Goal: Task Accomplishment & Management: Manage account settings

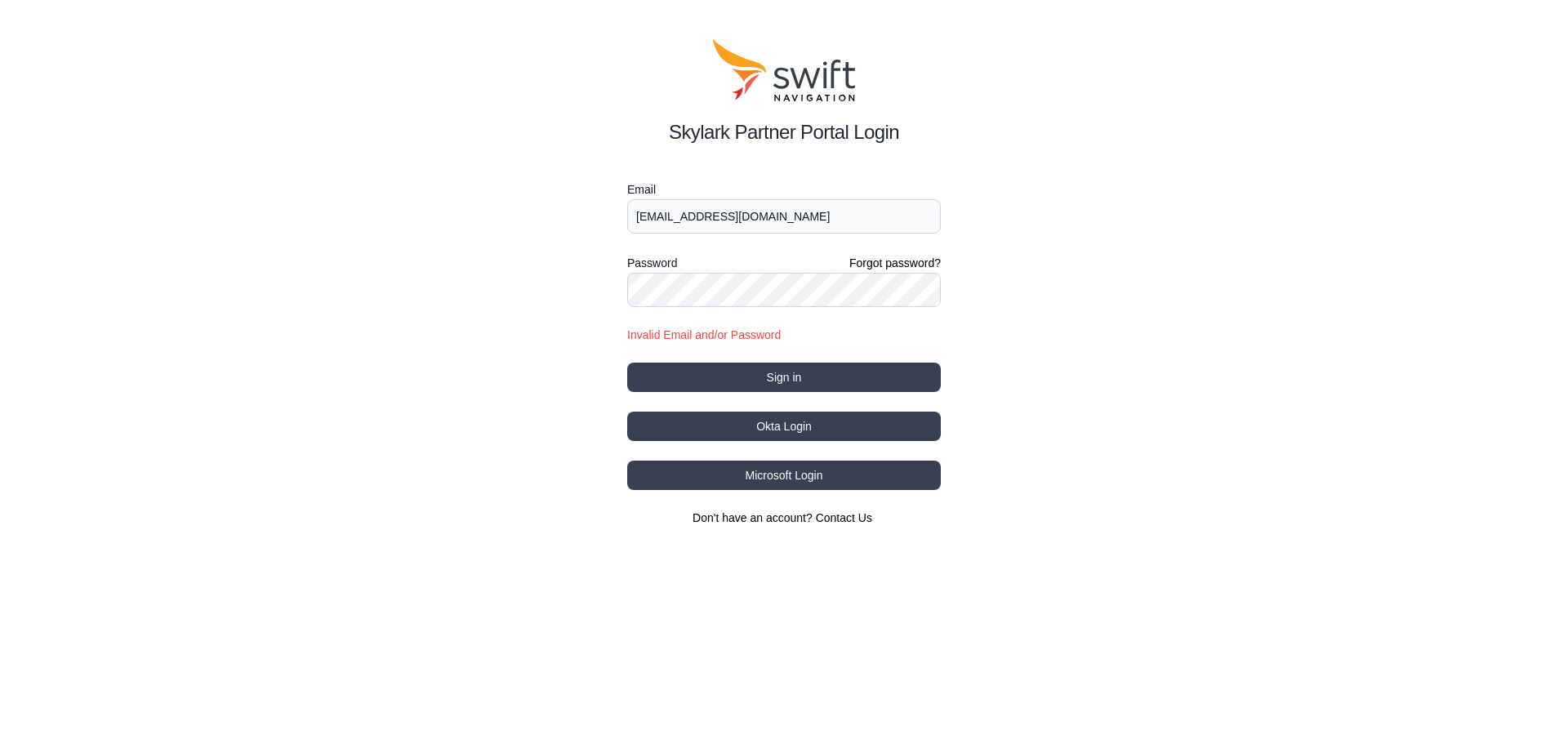
click at [448, 327] on div "Skylark Partner Portal Login Email [EMAIL_ADDRESS][DOMAIN_NAME] Password Forgot…" at bounding box center [784, 282] width 1568 height 565
click at [672, 364] on button "Sign in" at bounding box center [784, 377] width 314 height 29
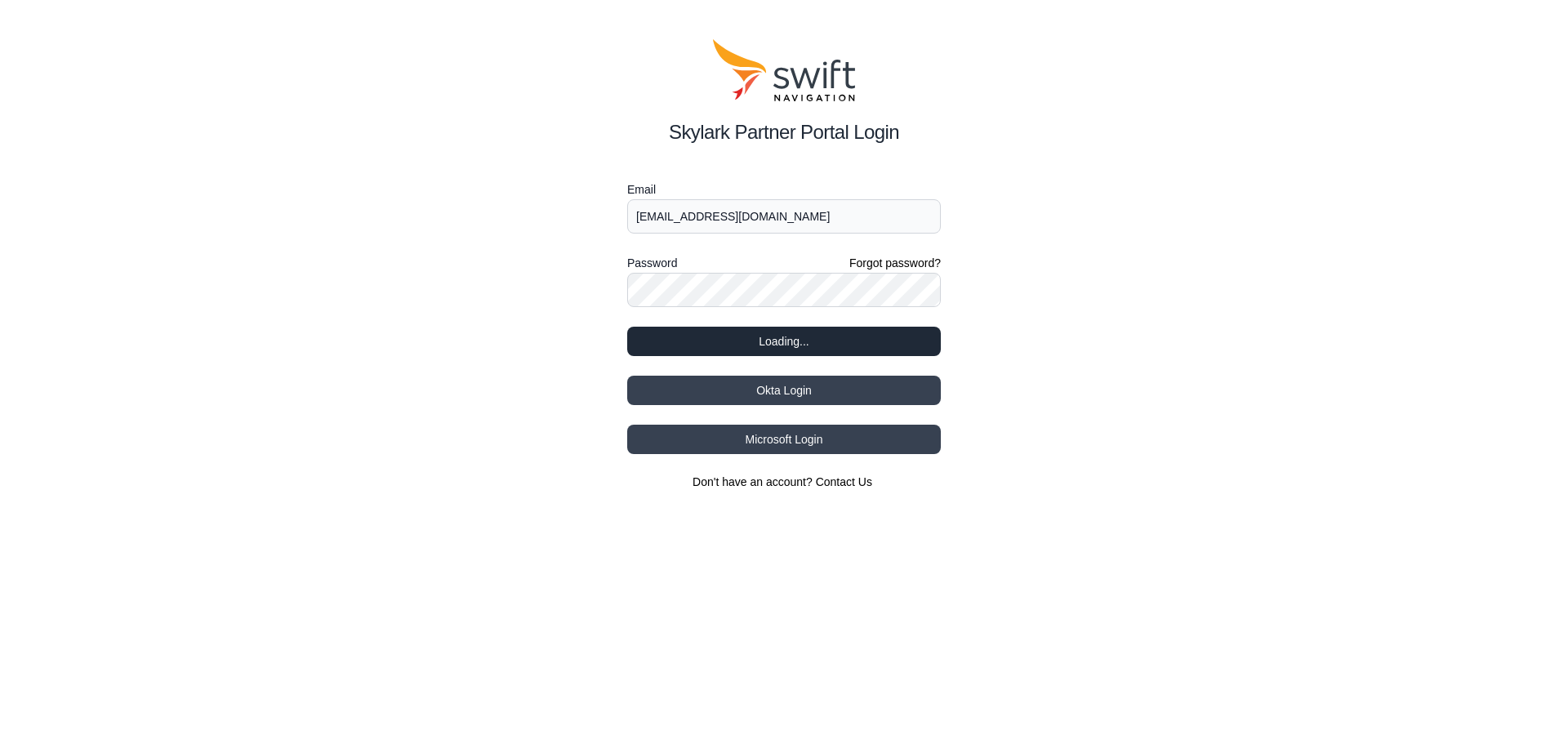
select select
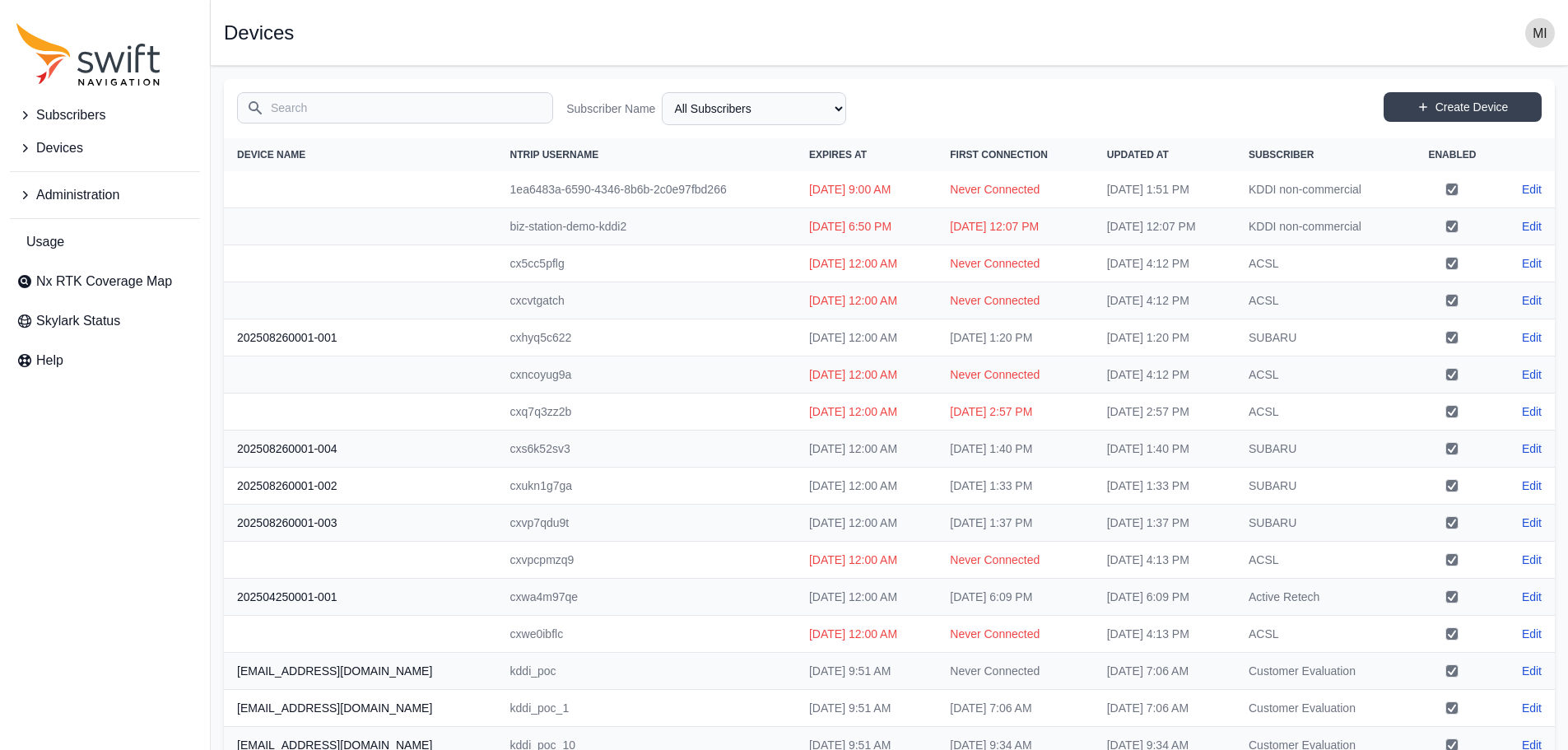
click at [685, 367] on td "cxncoyug9a" at bounding box center [647, 375] width 299 height 37
click at [67, 135] on button "Devices" at bounding box center [105, 148] width 190 height 33
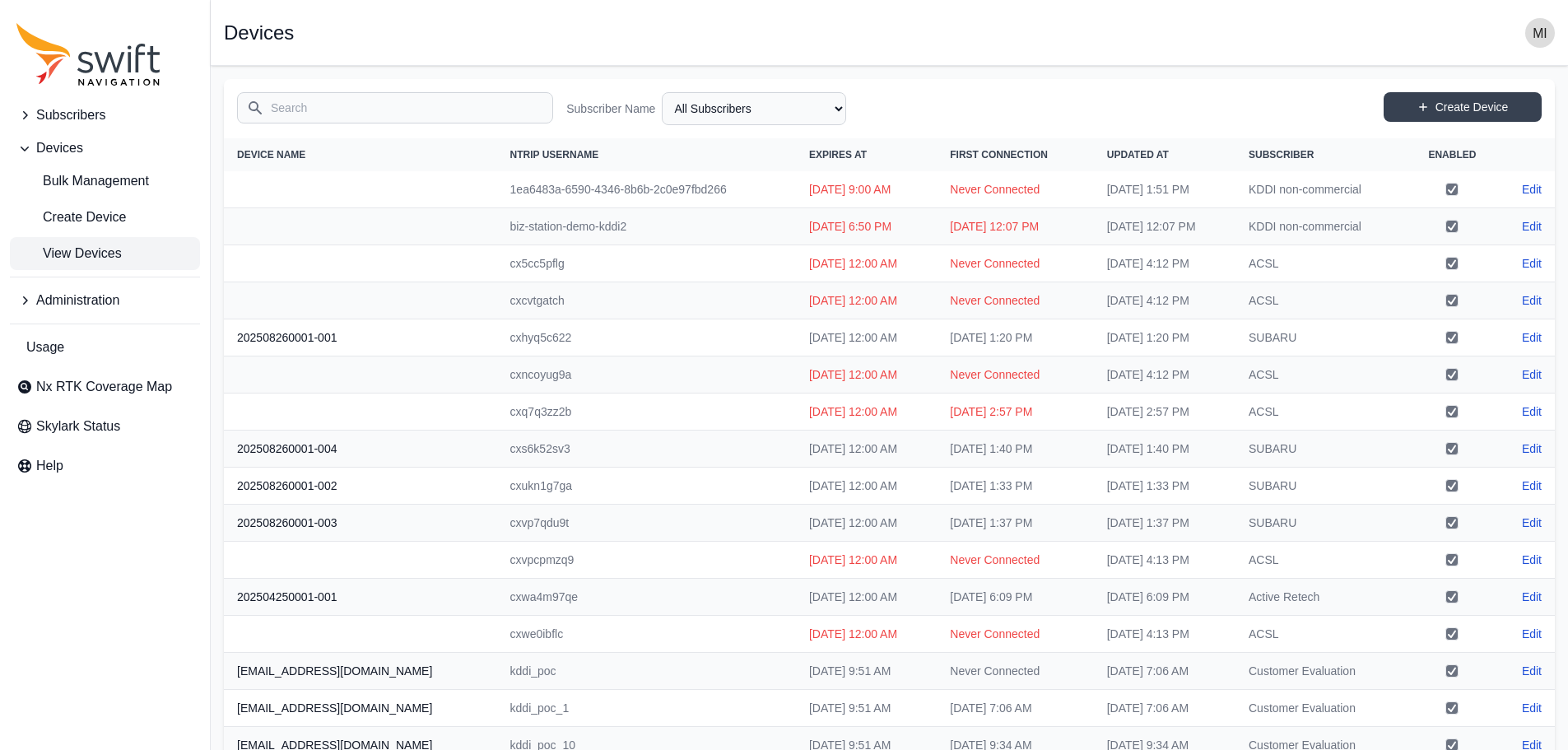
click at [83, 122] on span "Subscribers" at bounding box center [70, 115] width 69 height 20
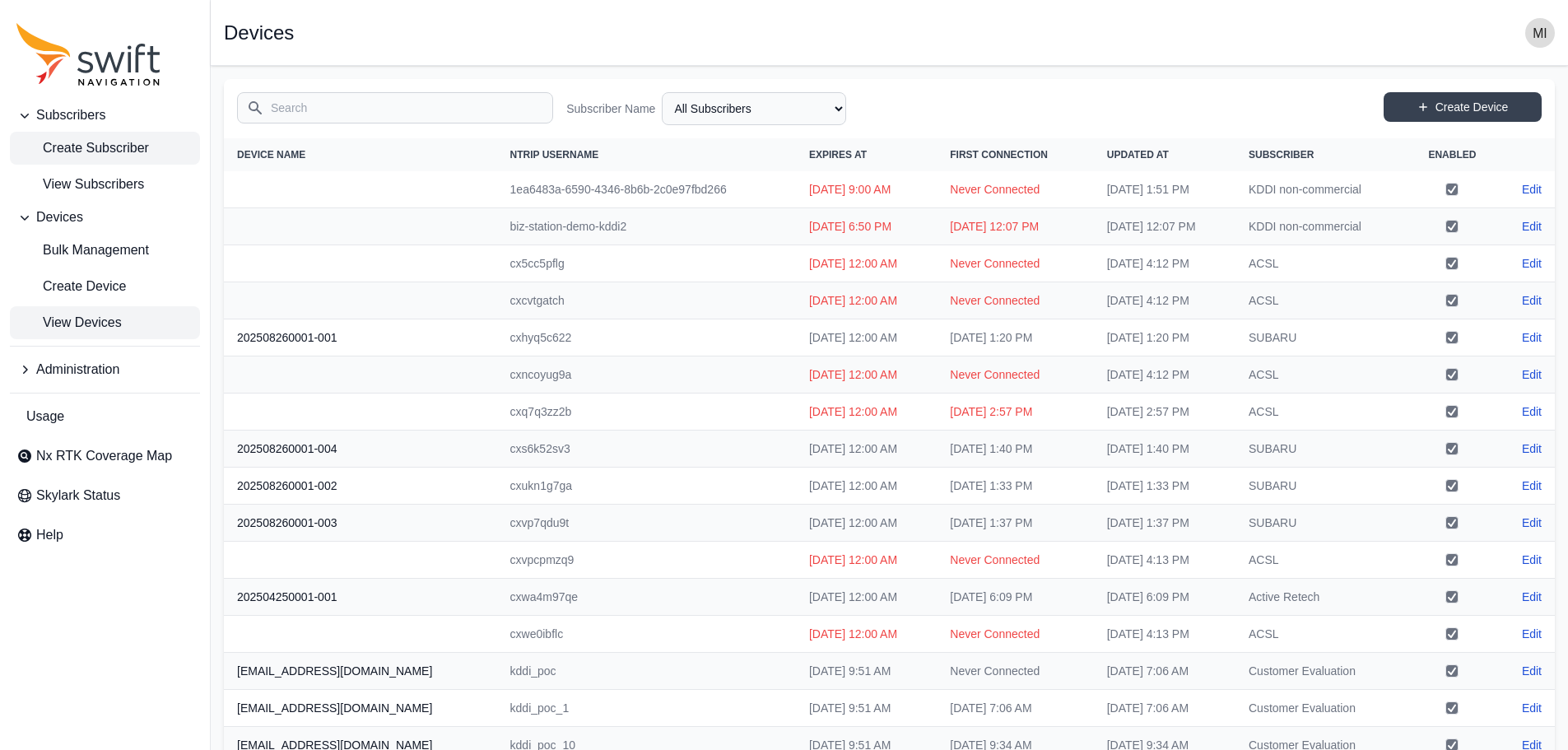
click at [94, 152] on span "Create Subscriber" at bounding box center [82, 148] width 132 height 20
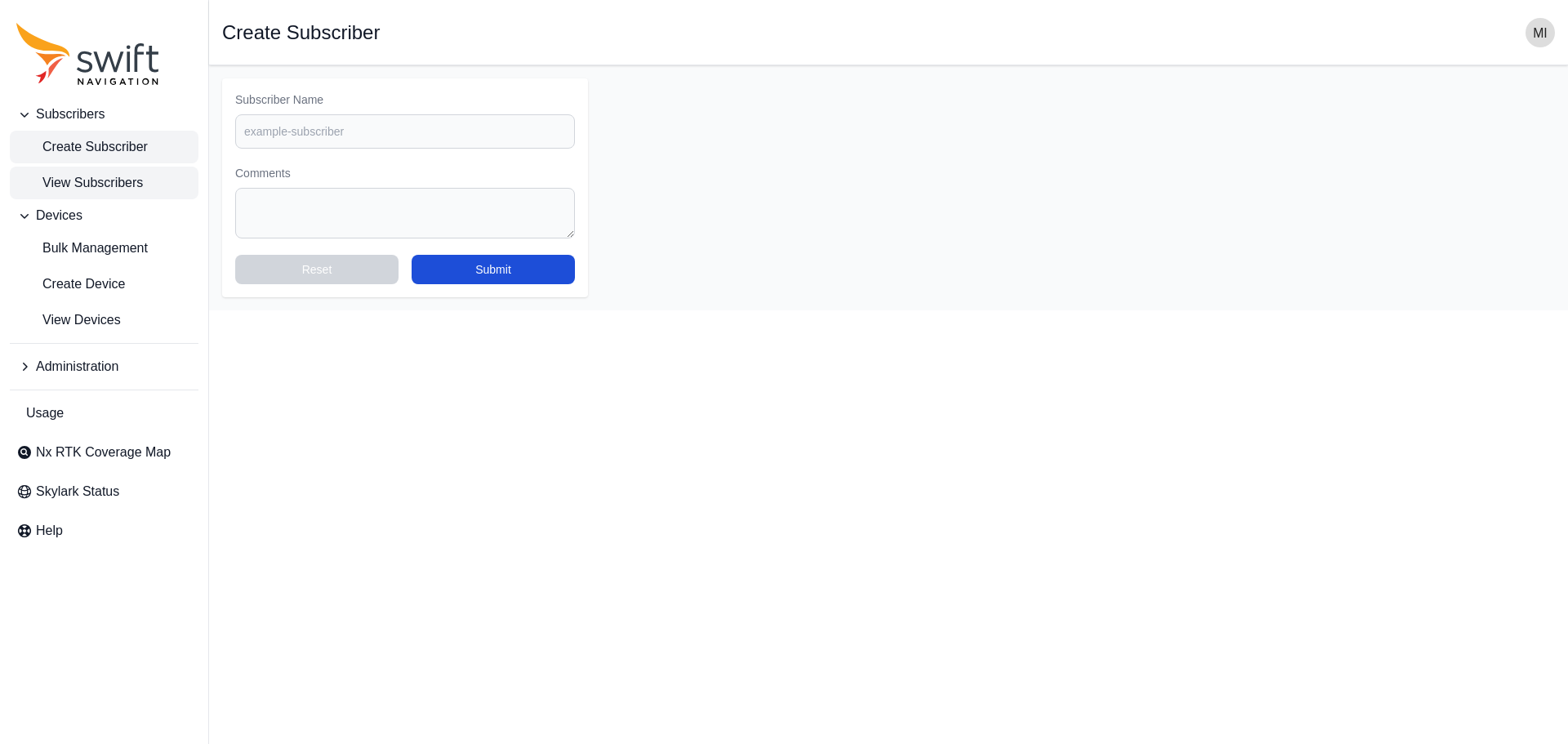
click at [96, 183] on span "View Subscribers" at bounding box center [79, 183] width 126 height 19
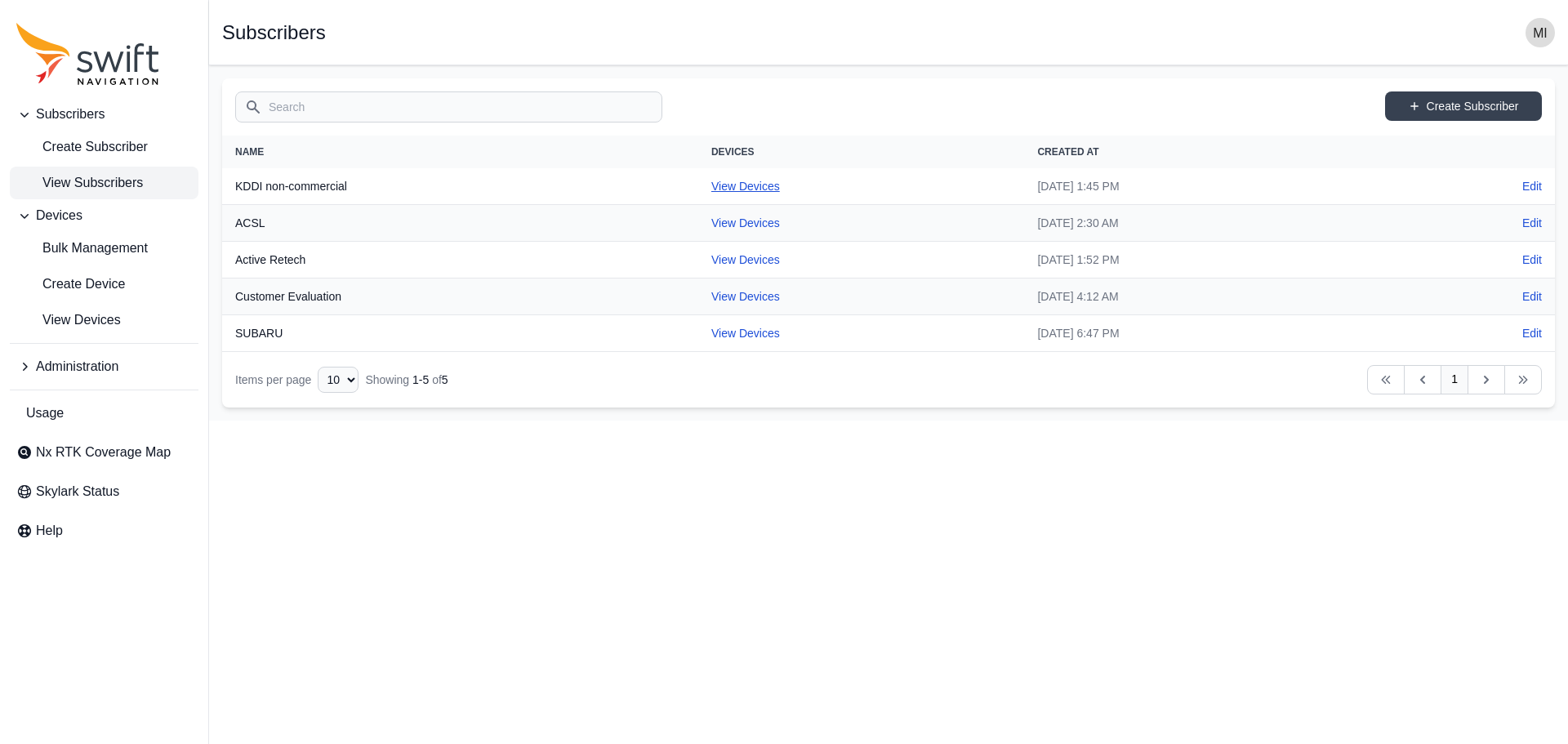
click at [711, 188] on link "View Devices" at bounding box center [745, 186] width 68 height 13
select select "81da0e77-e0fb-4414-8bd2-3d26afd5e29c"
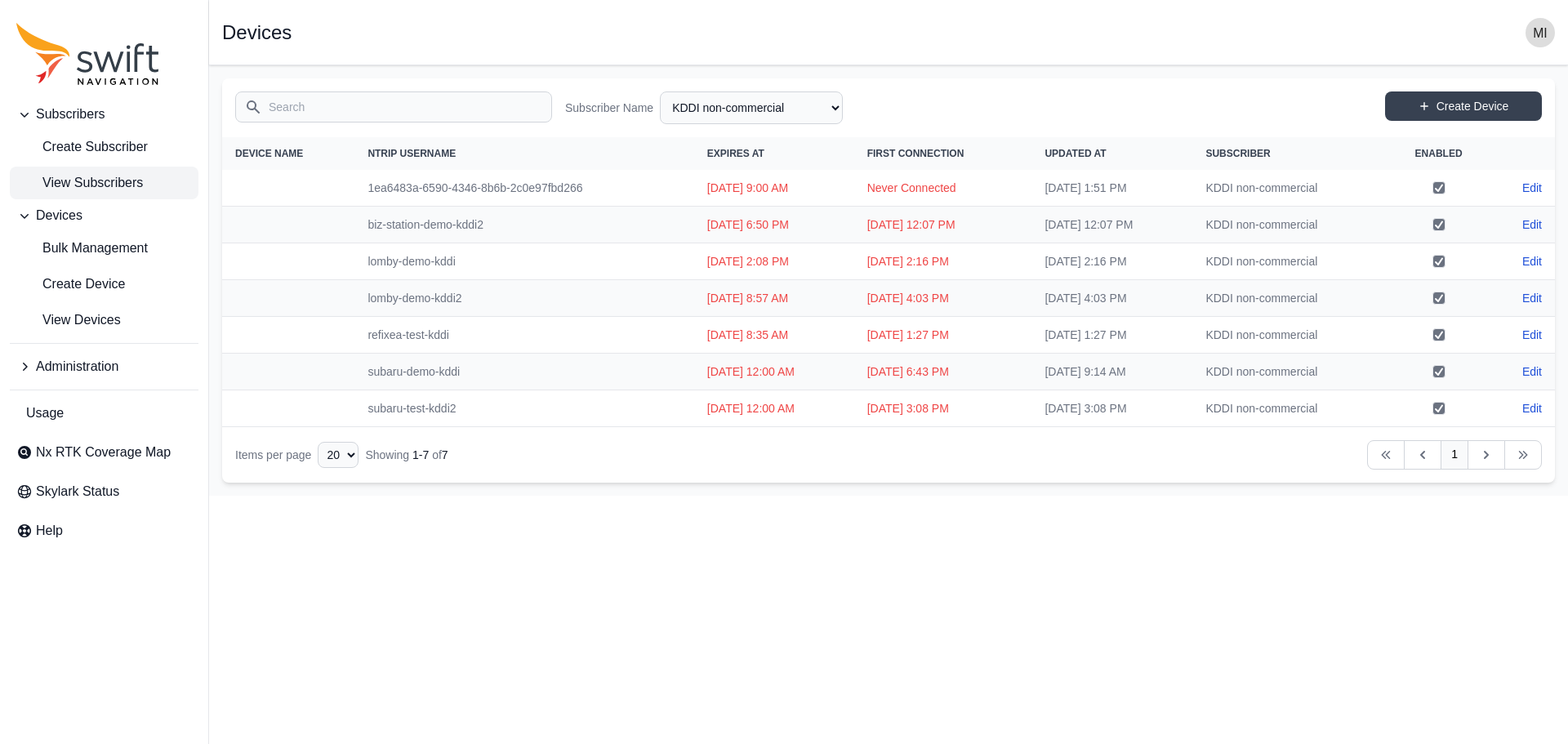
click at [91, 178] on span "View Subscribers" at bounding box center [79, 183] width 126 height 19
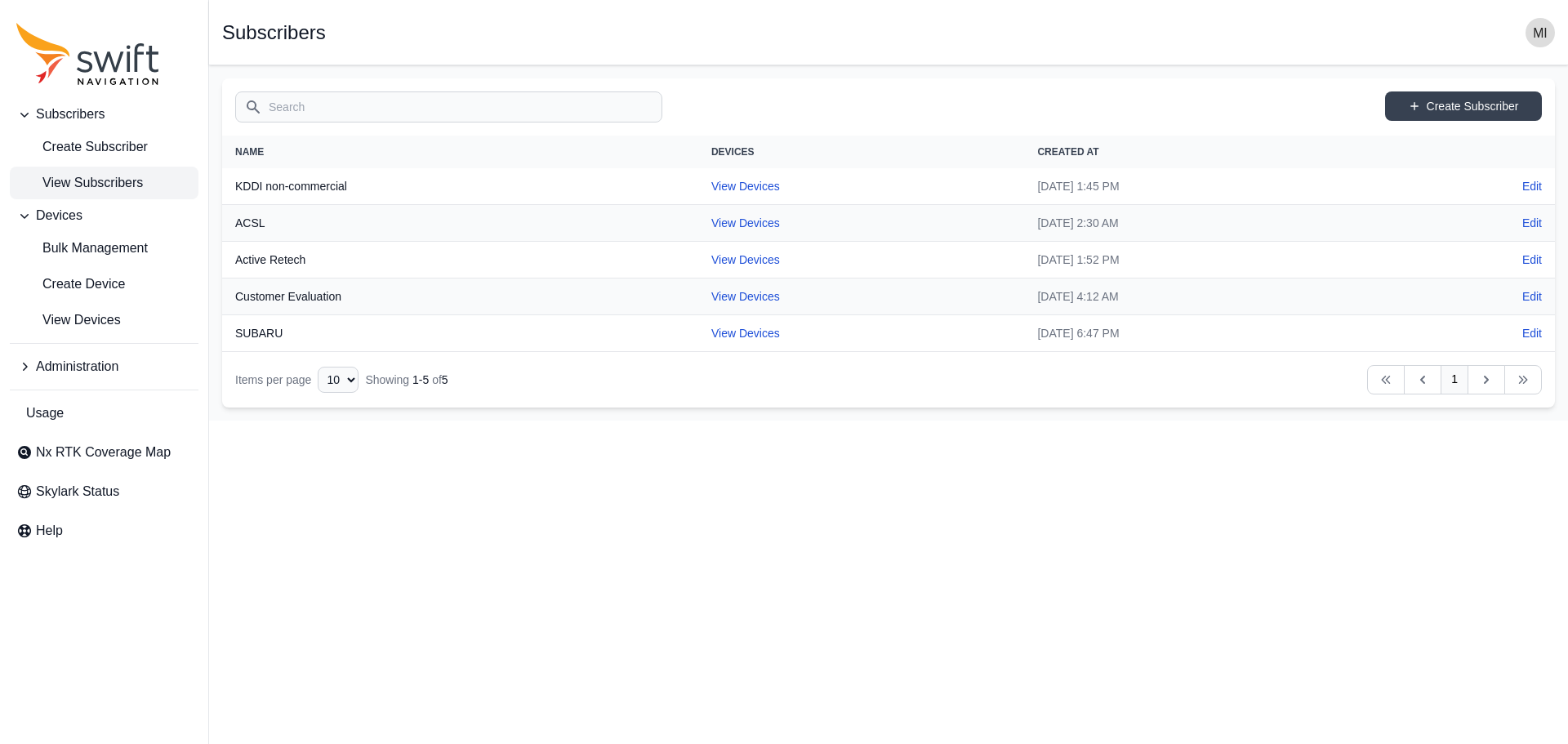
click at [256, 257] on th "Active Retech" at bounding box center [460, 260] width 476 height 37
click at [698, 251] on td "View Devices" at bounding box center [861, 260] width 327 height 37
click at [711, 259] on link "View Devices" at bounding box center [745, 260] width 68 height 13
select select "927c0249-3ed5-439f-af73-554faa84f878"
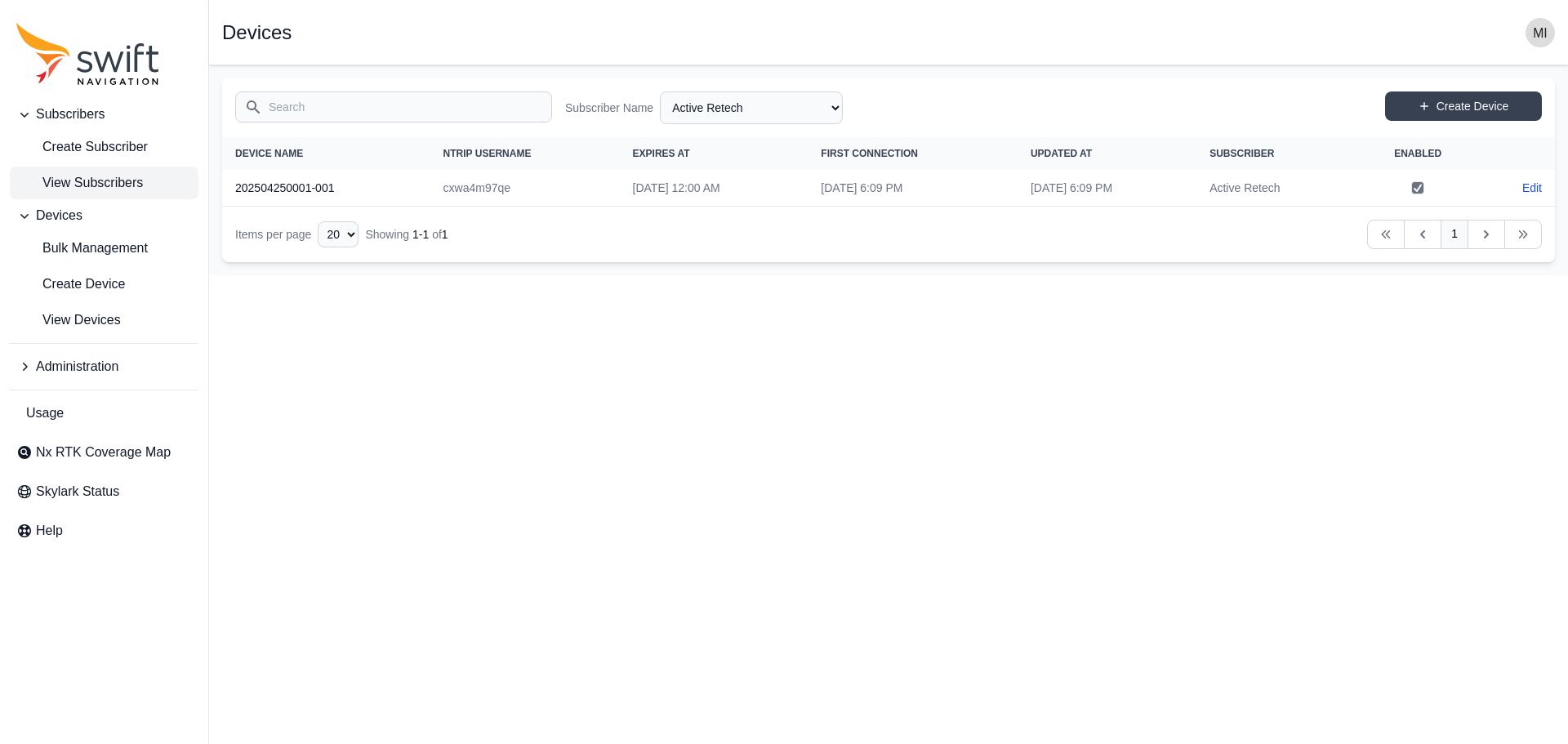
click at [133, 179] on span "View Subscribers" at bounding box center [79, 183] width 126 height 19
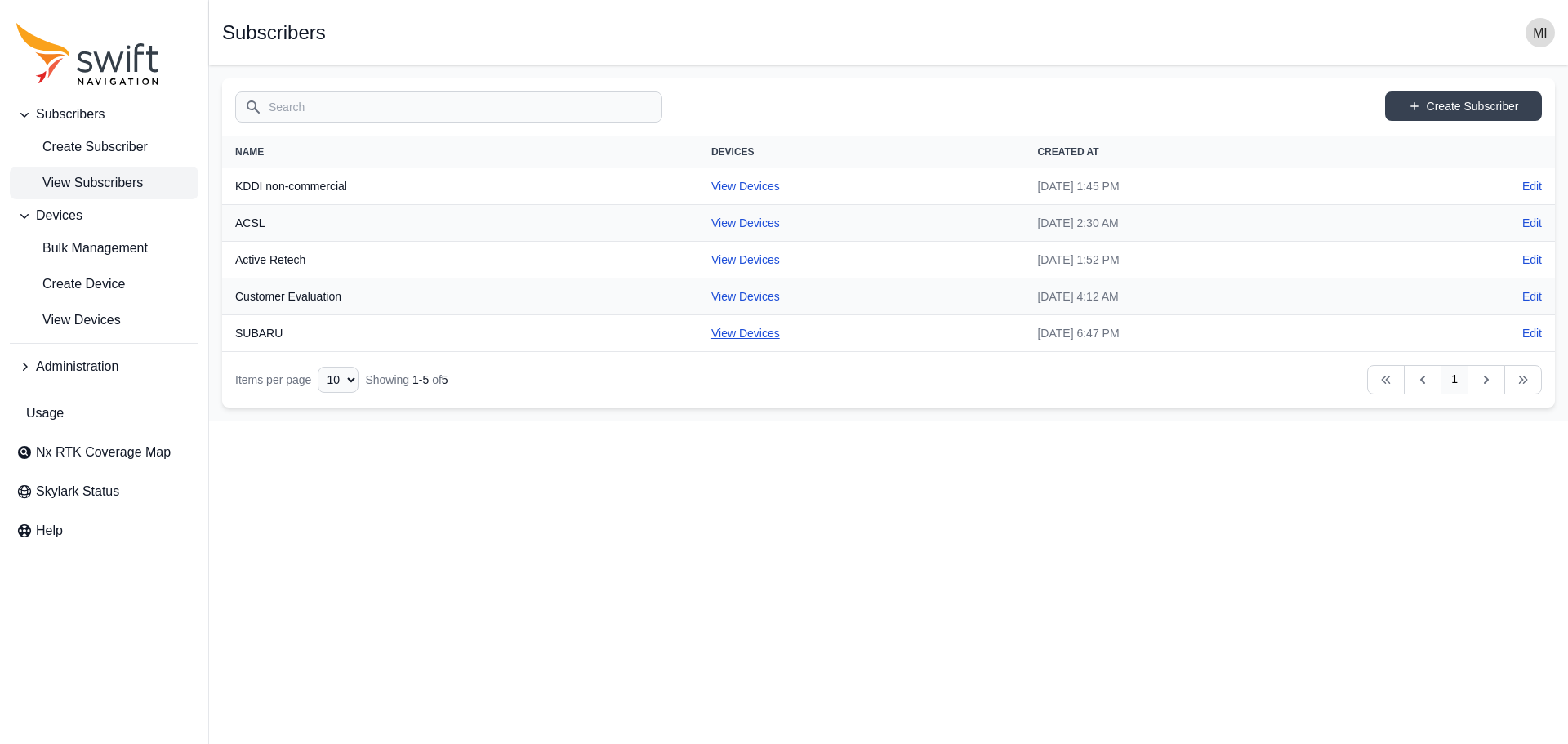
click at [711, 327] on link "View Devices" at bounding box center [745, 333] width 68 height 13
select select "88de7cc2-bb1a-4752-a0e2-c3de54cae152"
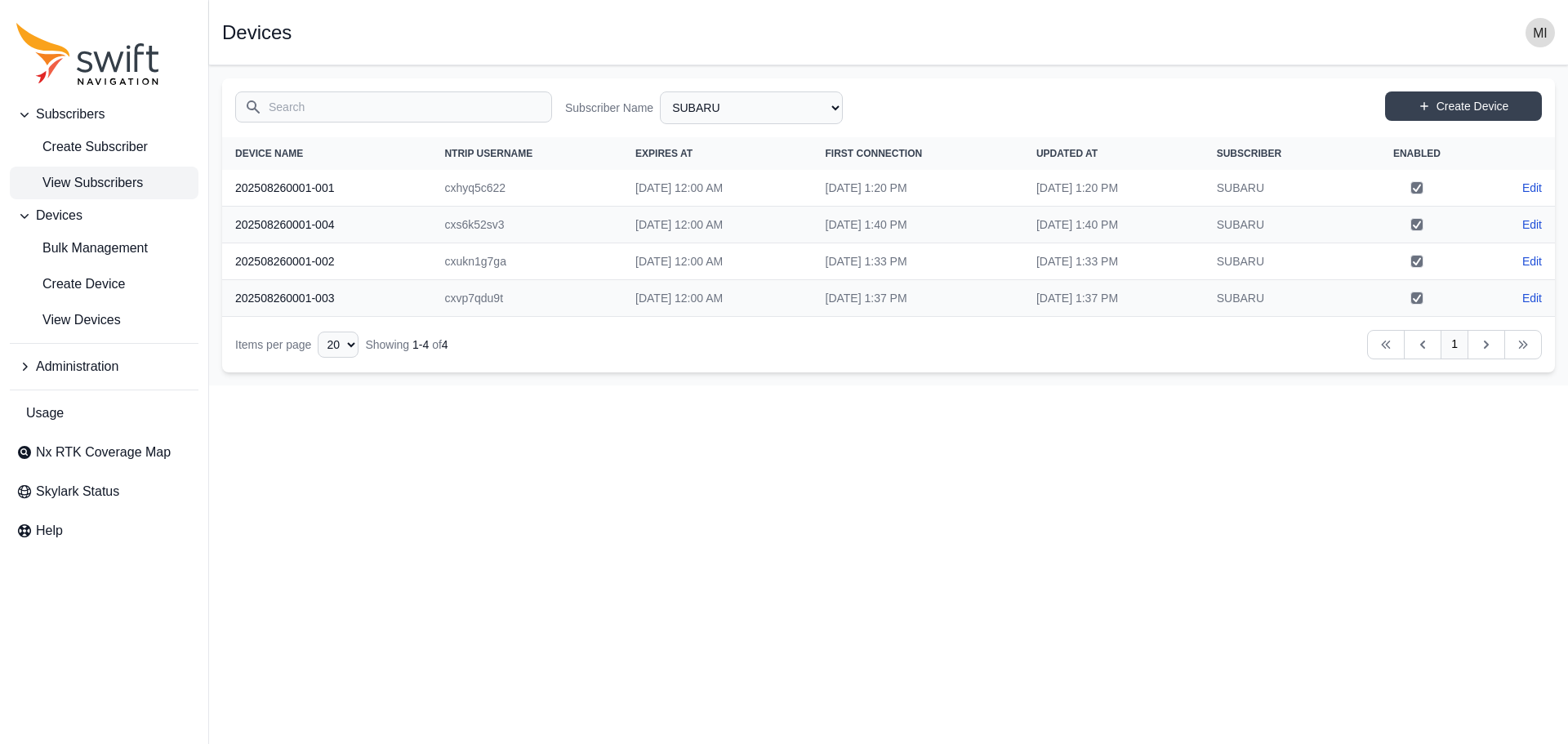
click at [109, 183] on span "View Subscribers" at bounding box center [79, 183] width 126 height 19
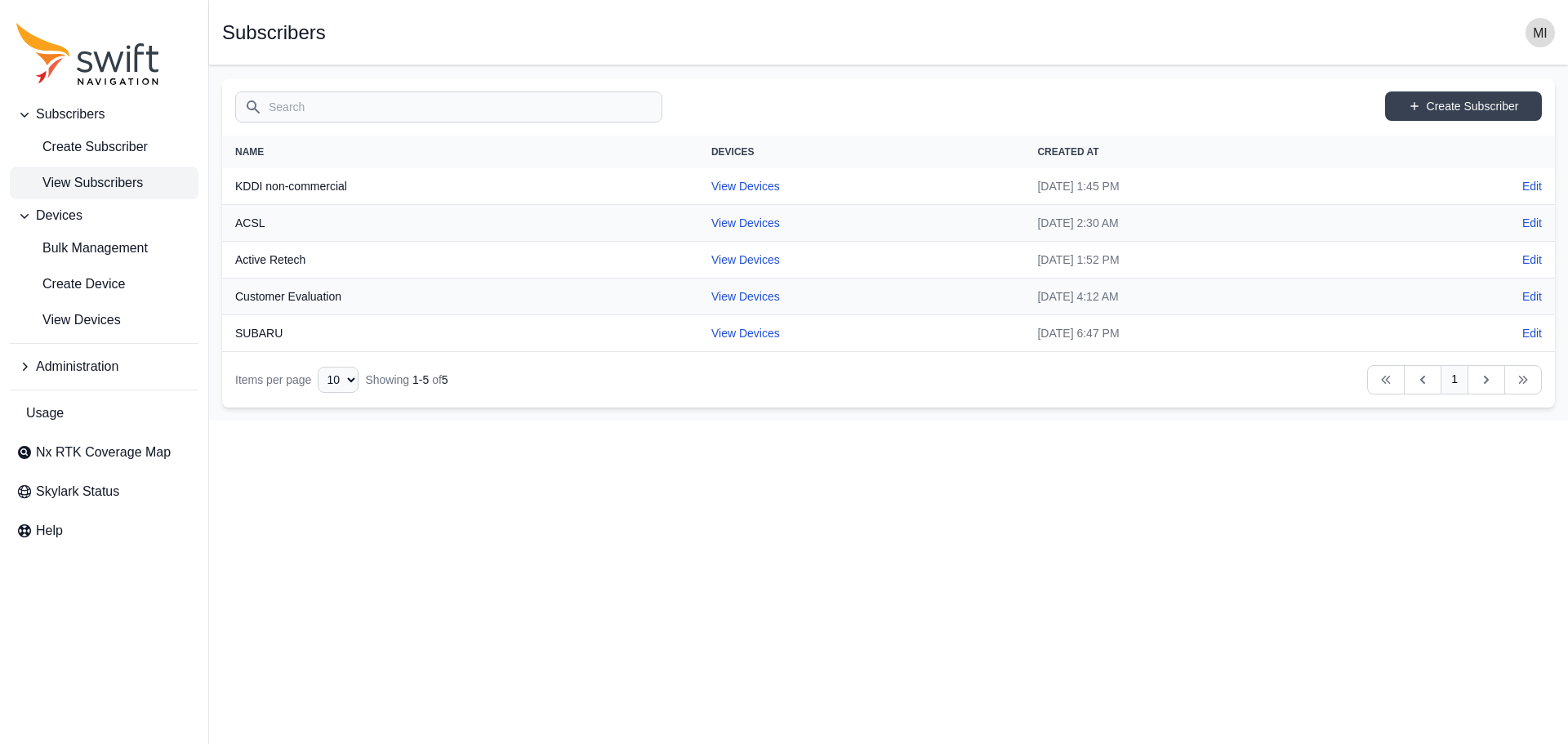
click at [699, 308] on td "View Devices" at bounding box center [861, 297] width 327 height 37
click at [711, 300] on link "View Devices" at bounding box center [745, 296] width 68 height 13
select select "db85b030-15b4-4c01-b2a4-f06c3a87b02c"
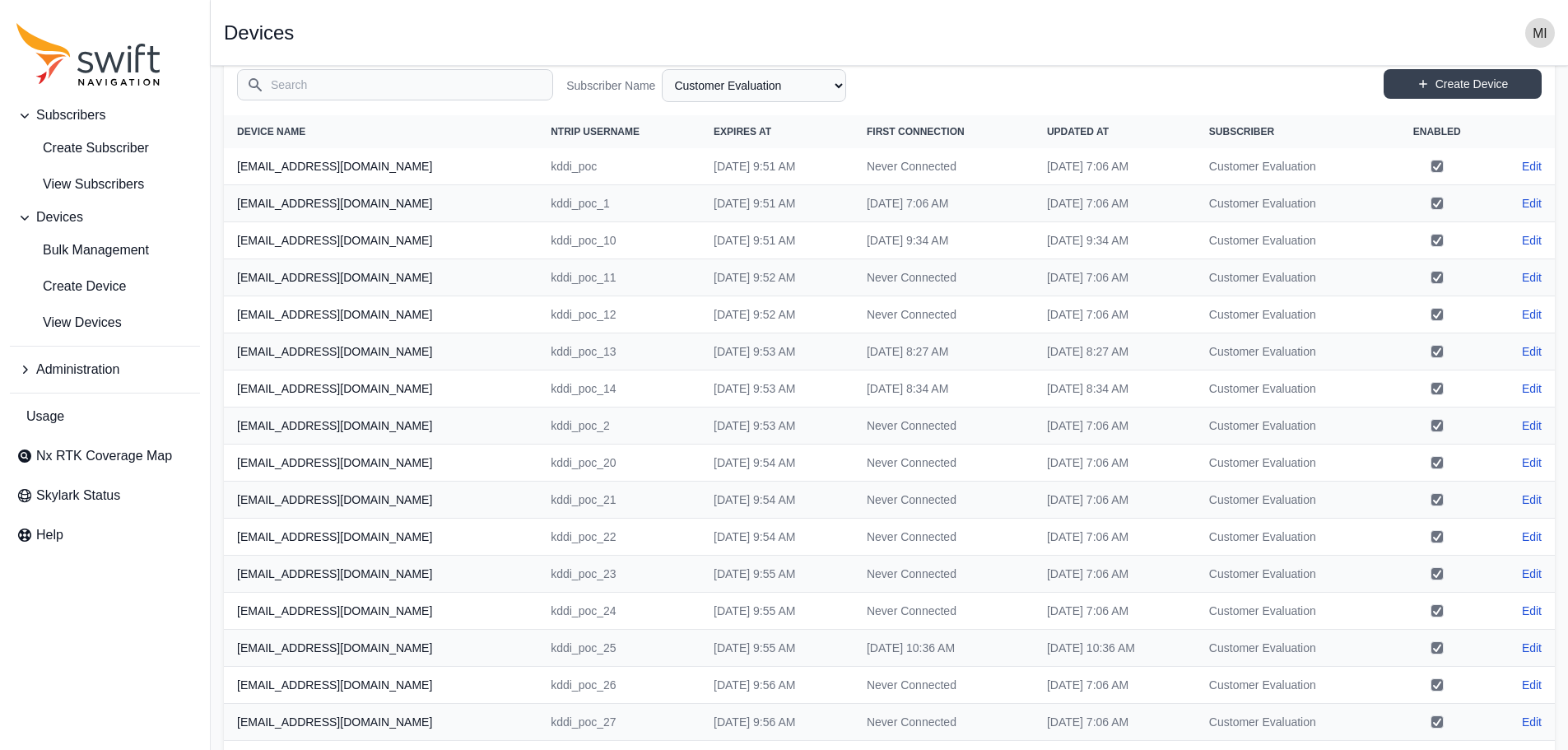
scroll to position [25, 0]
click at [1537, 237] on link "Edit" at bounding box center [1532, 238] width 20 height 16
select select "db85b030-15b4-4c01-b2a4-f06c3a87b02c"
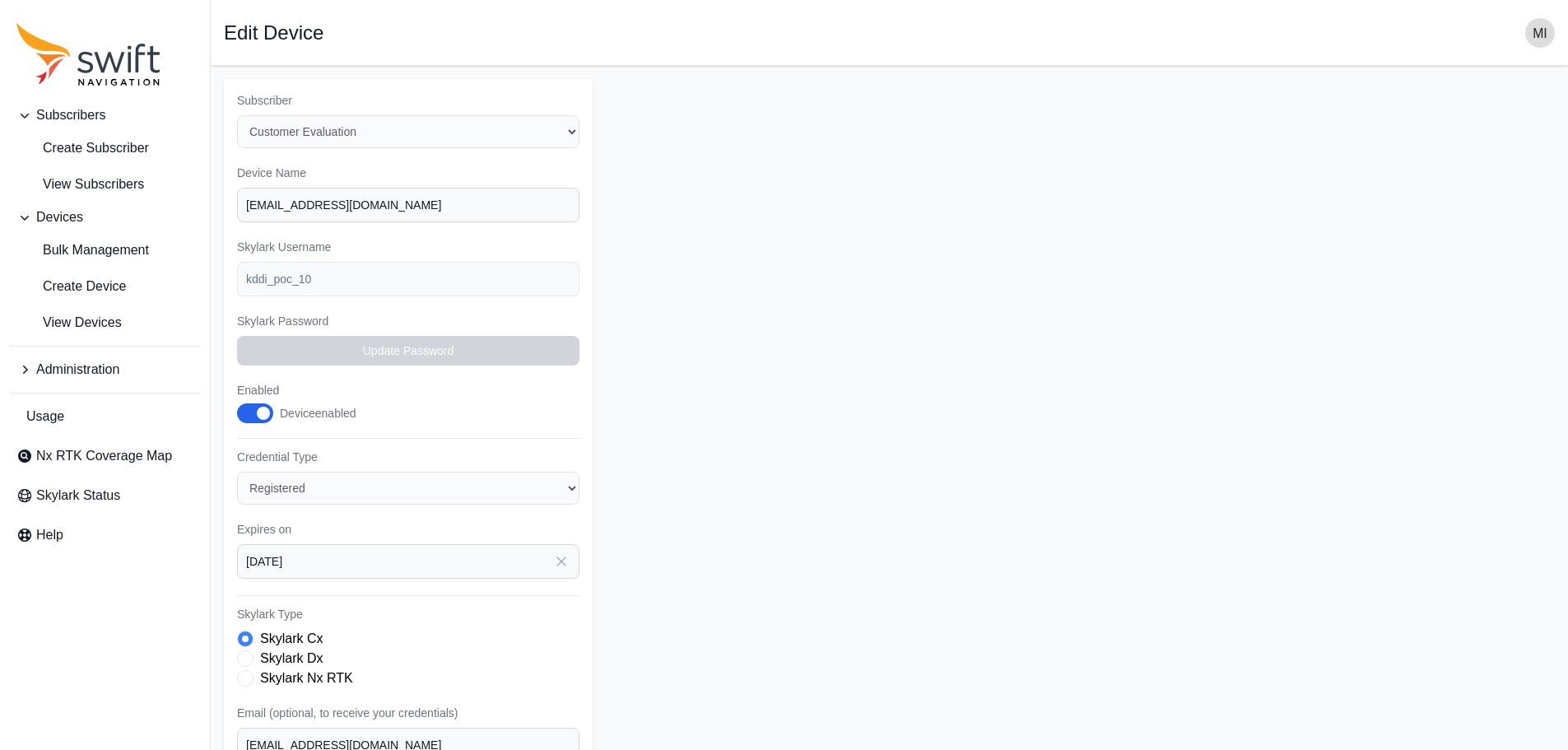
scroll to position [232, 0]
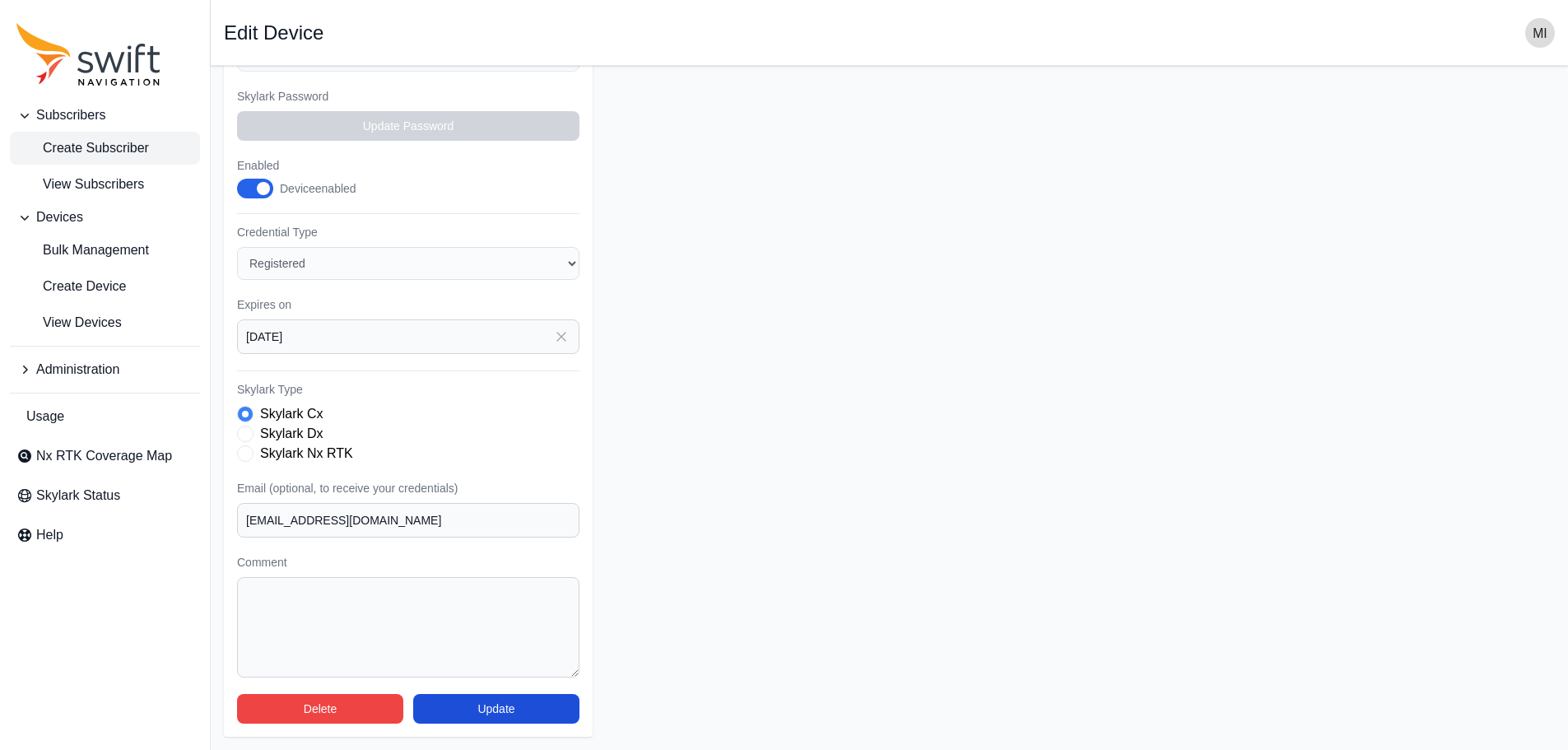
click at [122, 147] on span "Create Subscriber" at bounding box center [82, 148] width 132 height 20
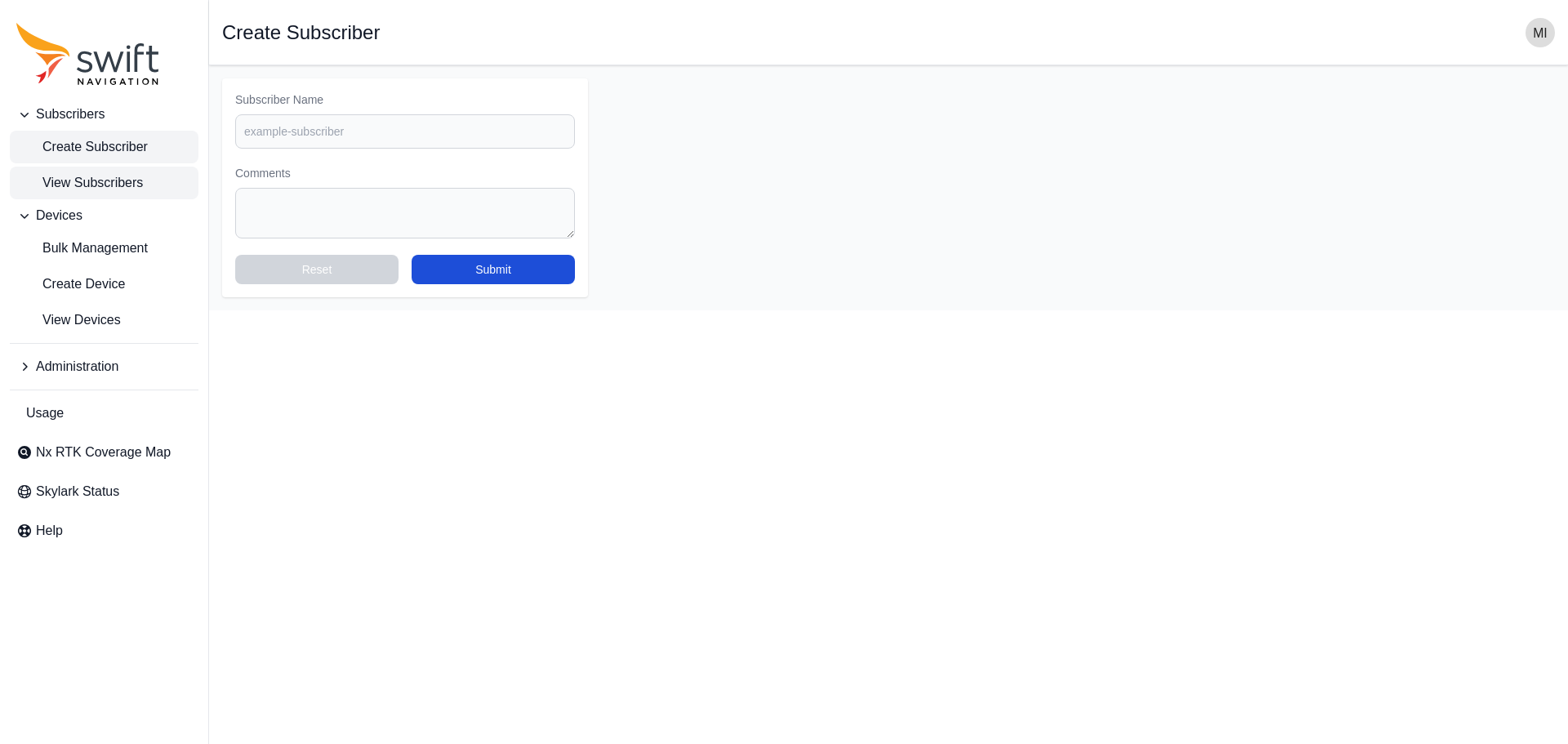
click at [118, 175] on span "View Subscribers" at bounding box center [79, 183] width 126 height 19
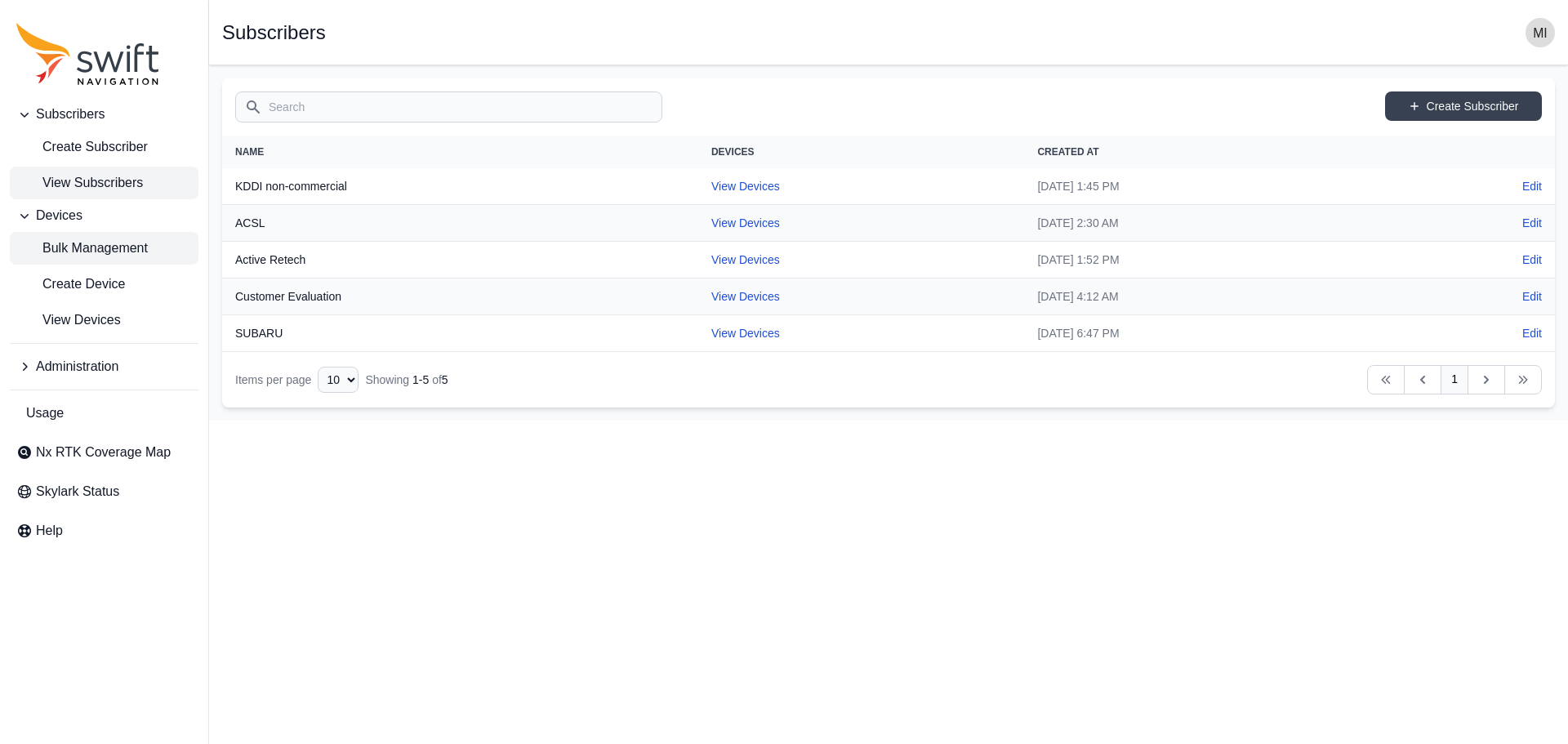
click at [98, 257] on span "Bulk Management" at bounding box center [82, 247] width 131 height 19
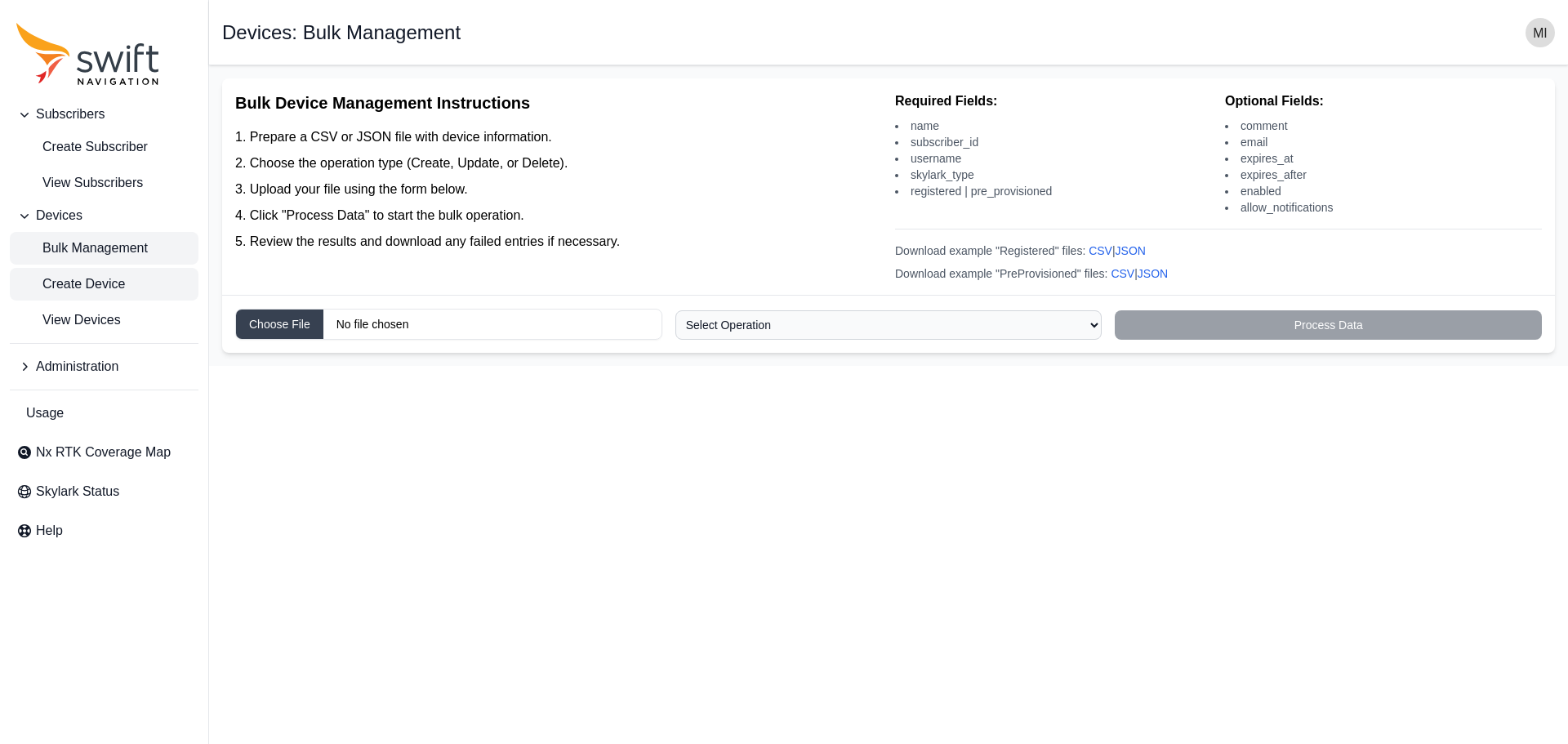
click at [95, 274] on span "Create Device" at bounding box center [70, 284] width 109 height 19
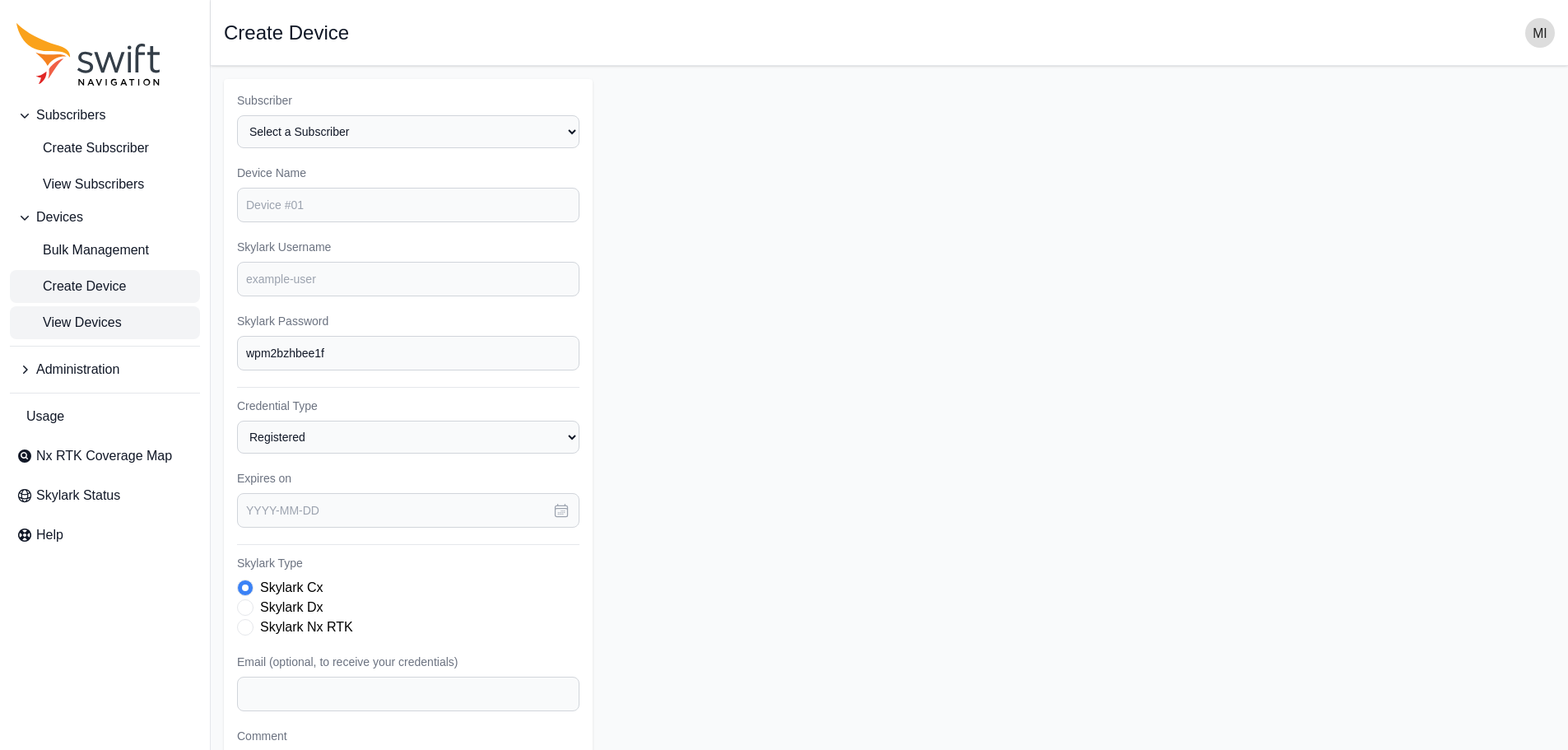
click at [87, 329] on span "View Devices" at bounding box center [69, 322] width 105 height 20
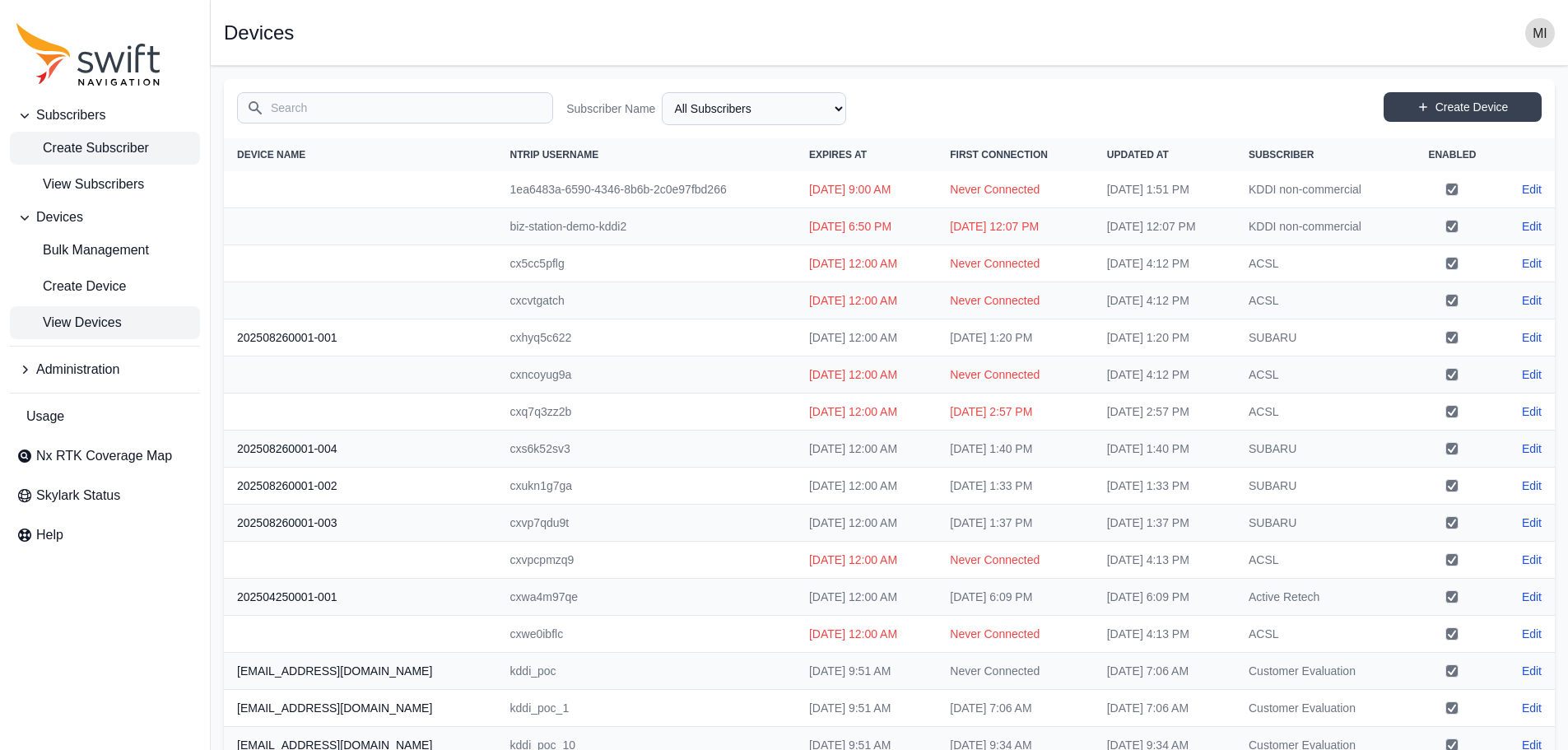
click at [99, 160] on link "Create Subscriber" at bounding box center [105, 148] width 190 height 33
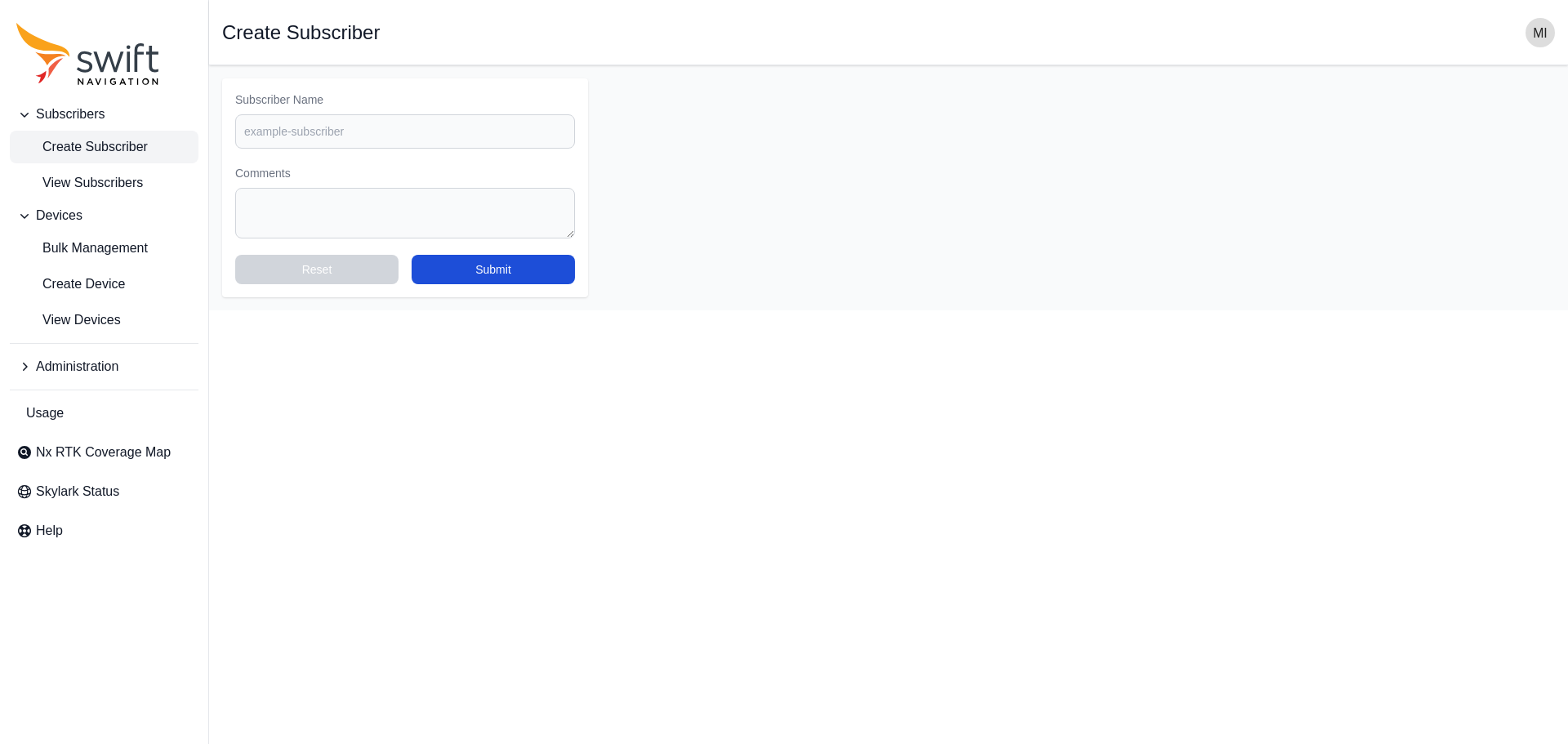
click at [136, 59] on icon "Sidenav" at bounding box center [140, 57] width 10 height 29
